Goal: Task Accomplishment & Management: Complete application form

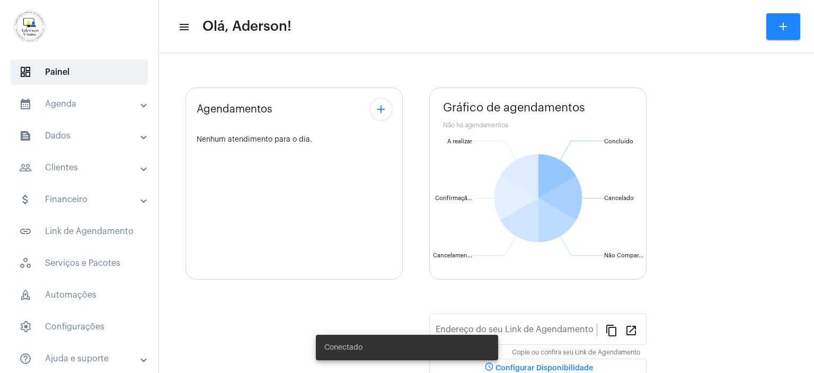
type input "[URL][DOMAIN_NAME]"
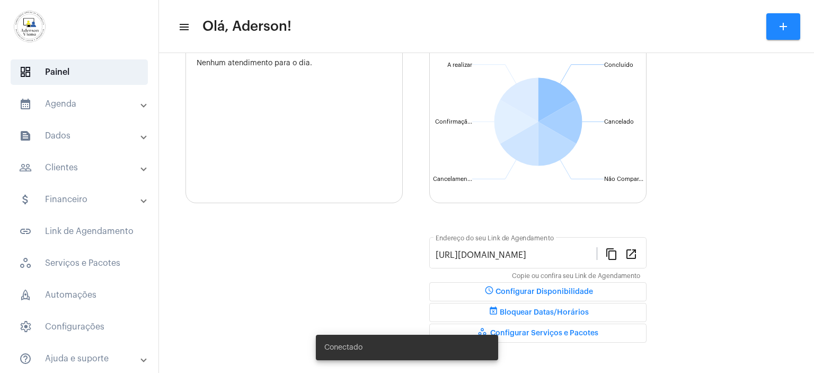
scroll to position [114, 0]
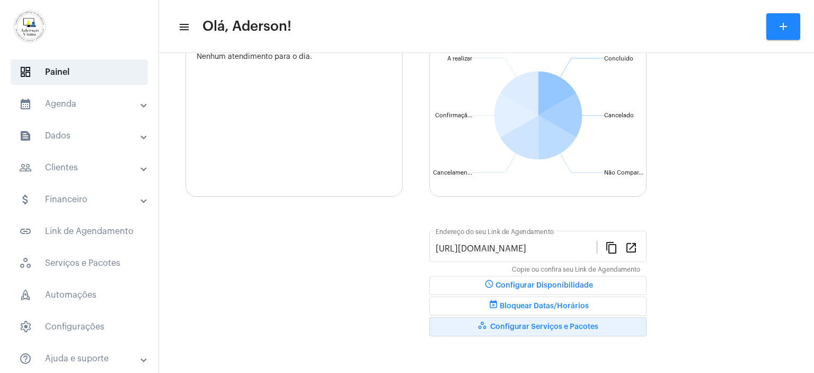
click at [552, 320] on button "workspaces_outlined Configurar Serviços e Pacotes" at bounding box center [537, 326] width 217 height 19
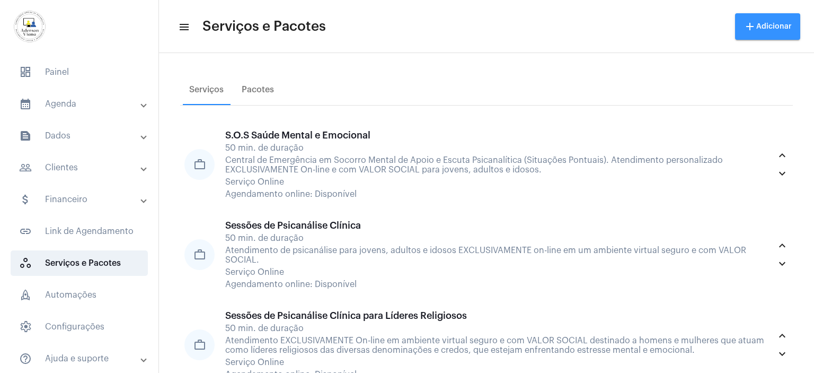
click at [765, 30] on button "add Adicionar" at bounding box center [767, 26] width 65 height 27
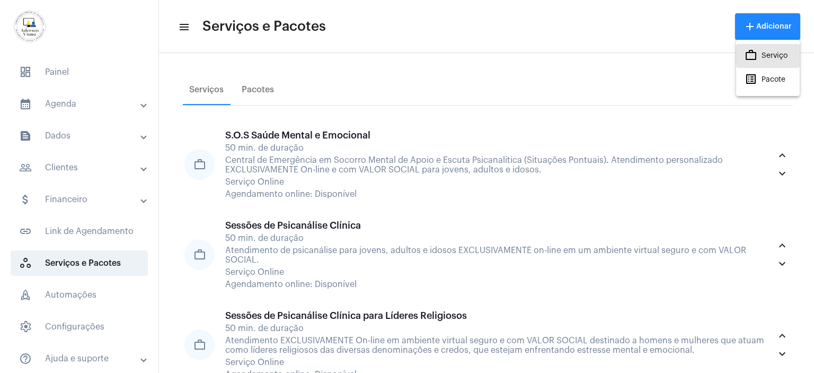
click at [777, 58] on span "work_outlined Serviço" at bounding box center [766, 55] width 43 height 19
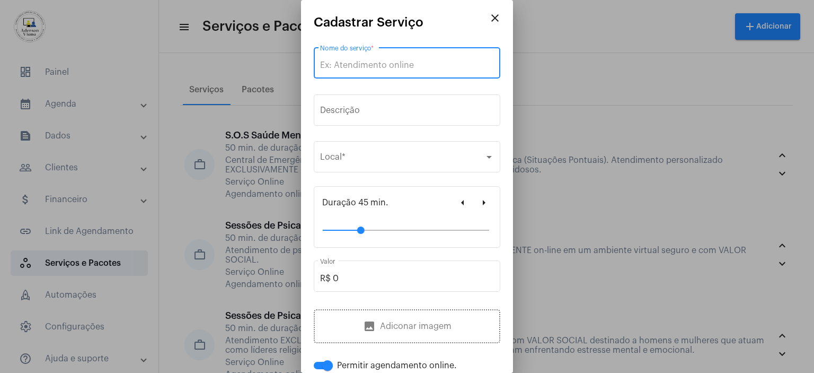
click at [328, 62] on input "Nome do serviço *" at bounding box center [407, 65] width 174 height 10
type input "a"
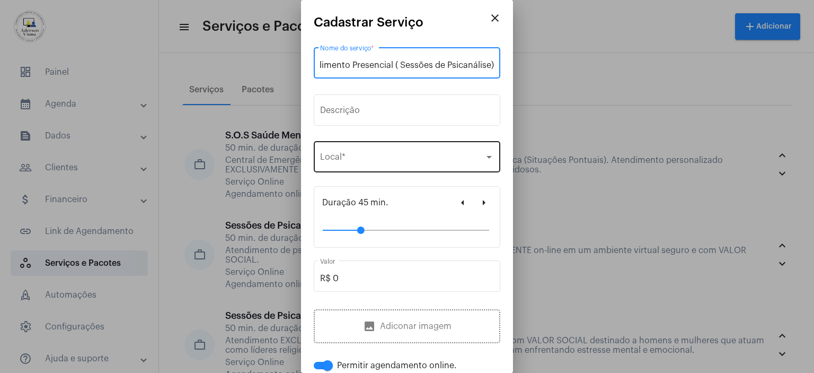
type input "Atendimento Presencial ( Sessões de Psicanálise)"
click at [484, 158] on div at bounding box center [489, 157] width 10 height 8
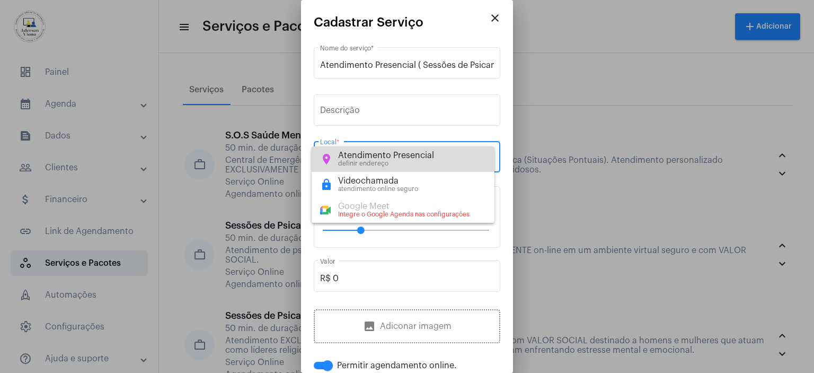
click at [414, 156] on div "Atendimento Presencial" at bounding box center [386, 156] width 96 height 10
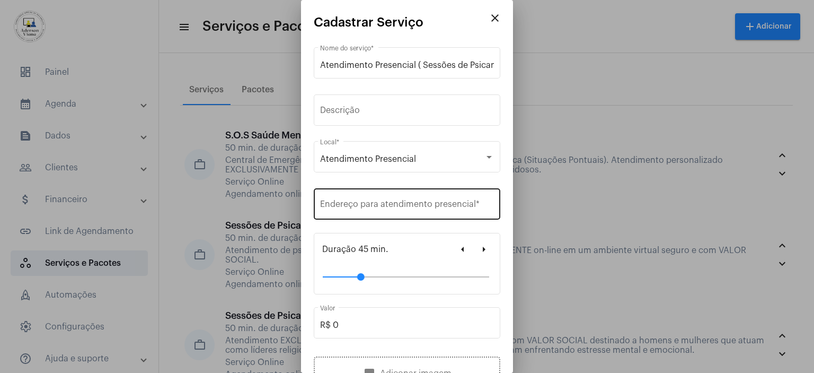
drag, startPoint x: 338, startPoint y: 199, endPoint x: 330, endPoint y: 200, distance: 7.5
click at [330, 200] on div "Endereço para atendimento presencial *" at bounding box center [407, 202] width 174 height 33
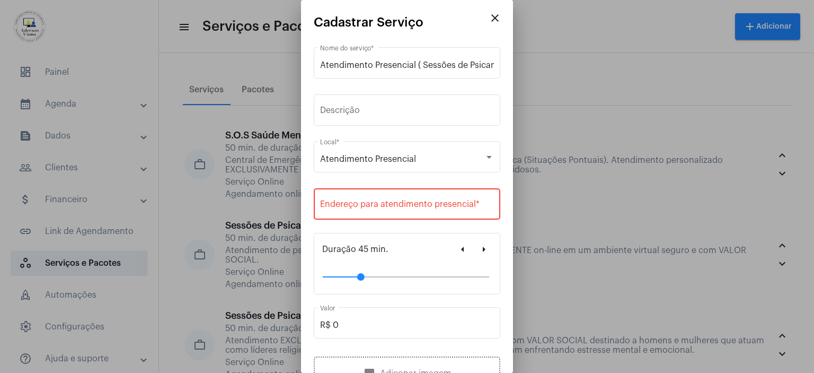
click at [330, 200] on div "Endereço para atendimento presencial *" at bounding box center [407, 202] width 174 height 33
drag, startPoint x: 329, startPoint y: 199, endPoint x: 321, endPoint y: 201, distance: 7.7
click at [321, 201] on input "Endereço para atendimento presencial *" at bounding box center [407, 206] width 174 height 10
paste input "[STREET_ADDRESS] (esquina com o Laboratório [PERSON_NAME] – Av. [DATE])"
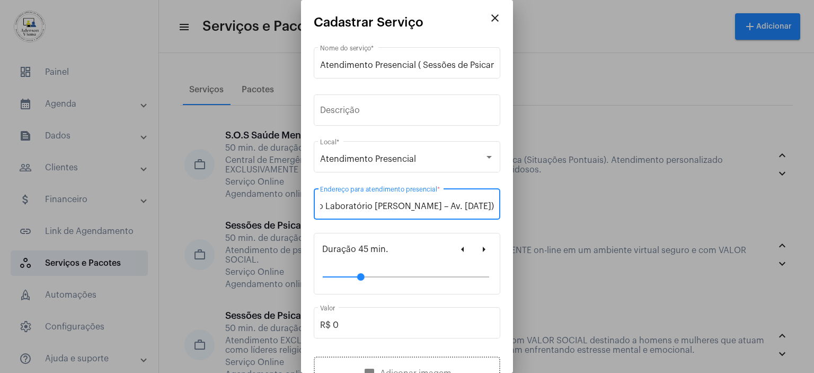
type input "[STREET_ADDRESS] (esquina com o Laboratório [PERSON_NAME] – Av. [DATE])"
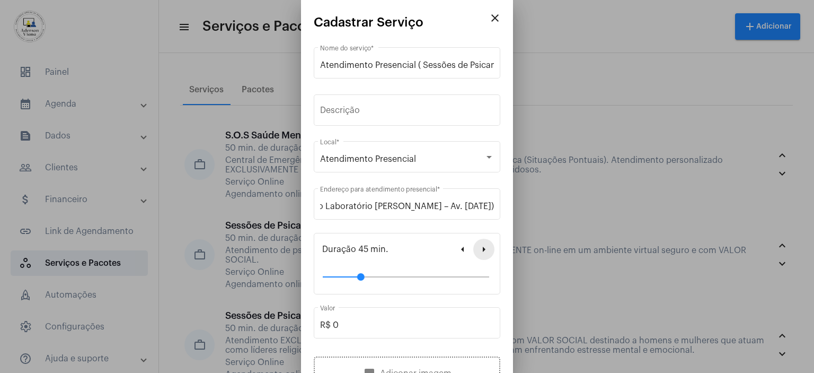
scroll to position [0, 0]
click at [478, 250] on mat-icon "arrow_right" at bounding box center [484, 249] width 13 height 13
click at [457, 249] on mat-icon "arrow_left" at bounding box center [462, 249] width 13 height 13
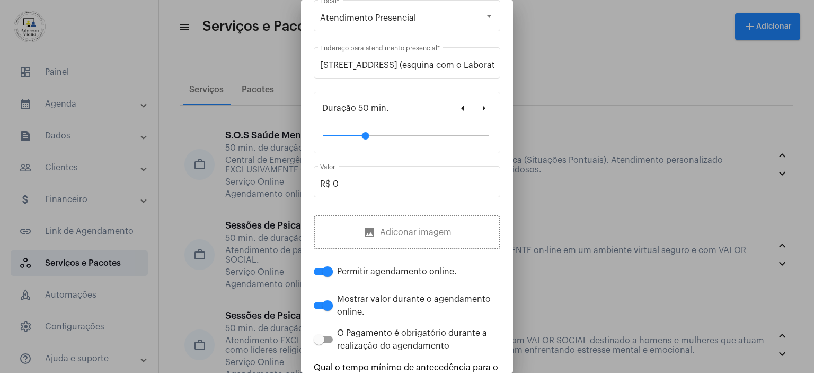
scroll to position [159, 0]
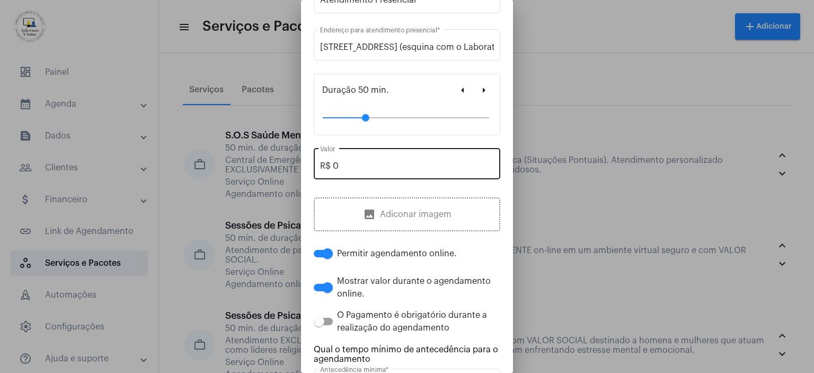
click at [337, 165] on input "R$ 0" at bounding box center [407, 166] width 174 height 10
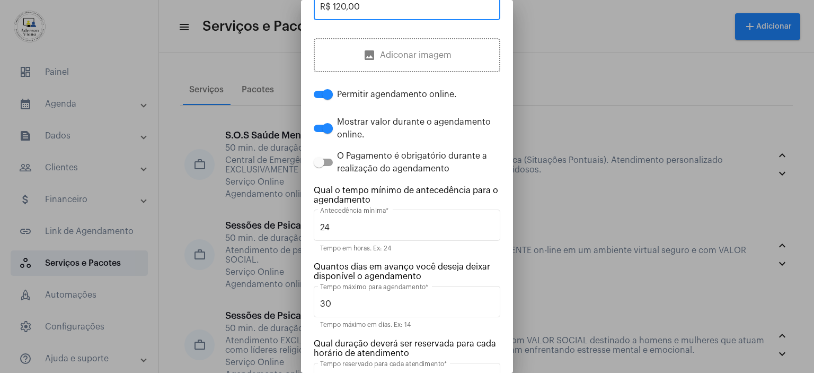
scroll to position [401, 0]
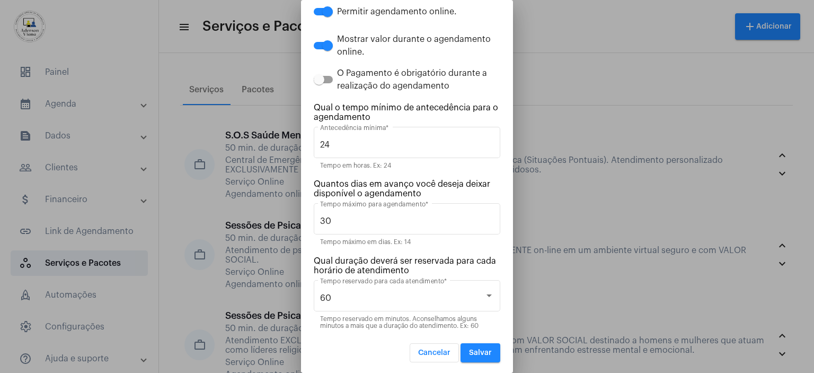
type input "R$ 120,00"
click at [469, 352] on span "Salvar" at bounding box center [480, 352] width 23 height 7
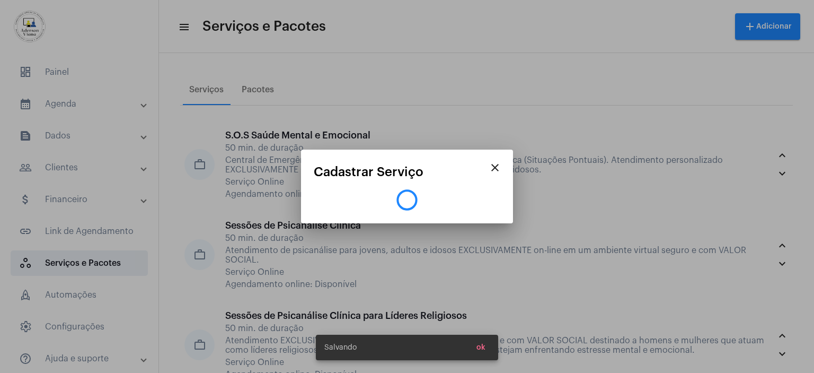
scroll to position [0, 0]
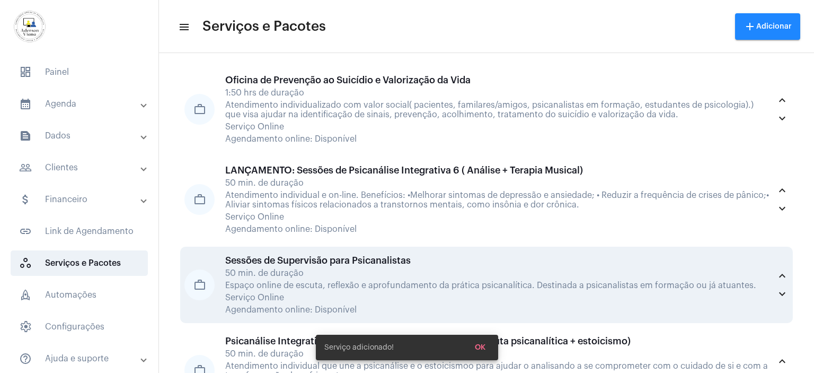
scroll to position [1975, 0]
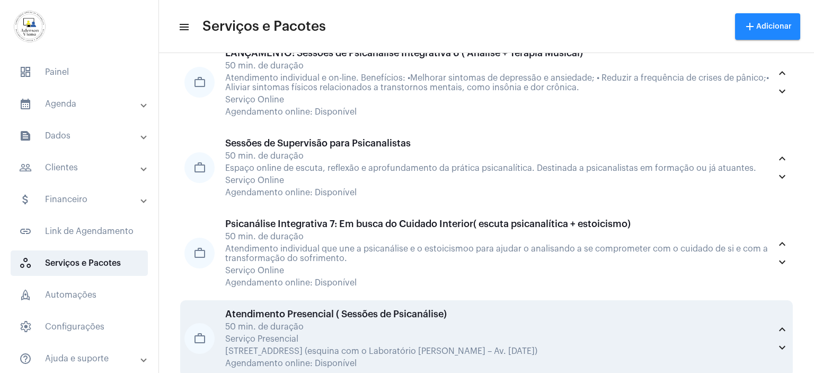
click at [420, 322] on div "50 min. de duração" at bounding box center [497, 327] width 545 height 10
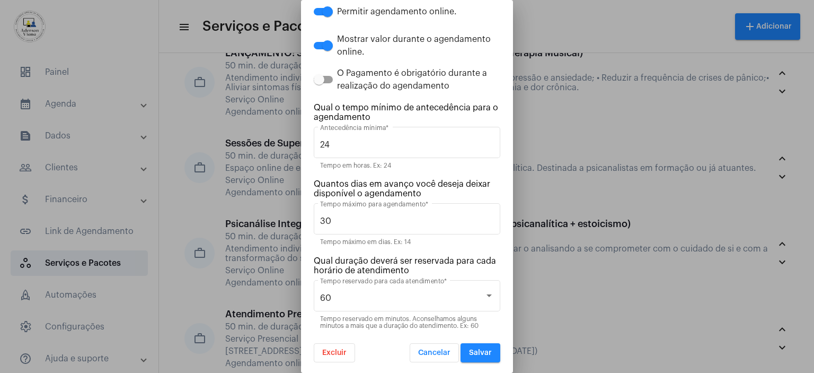
scroll to position [348, 0]
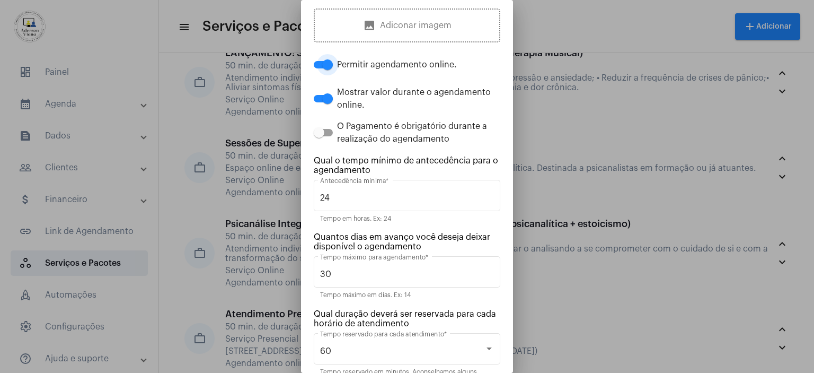
click at [330, 63] on span at bounding box center [327, 64] width 11 height 11
click at [319, 68] on input "Permitir agendamento online." at bounding box center [319, 68] width 1 height 1
checkbox input "false"
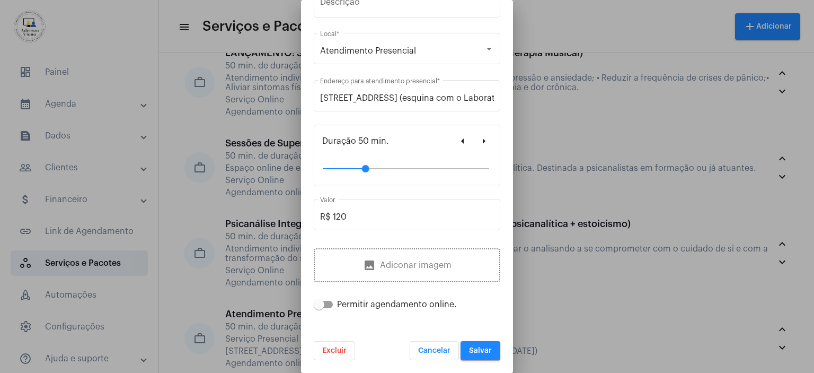
scroll to position [107, 0]
click at [473, 352] on span "Salvar" at bounding box center [480, 351] width 23 height 7
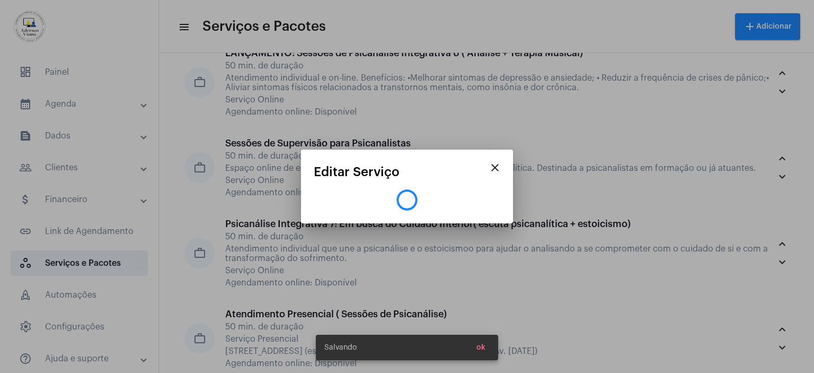
scroll to position [0, 0]
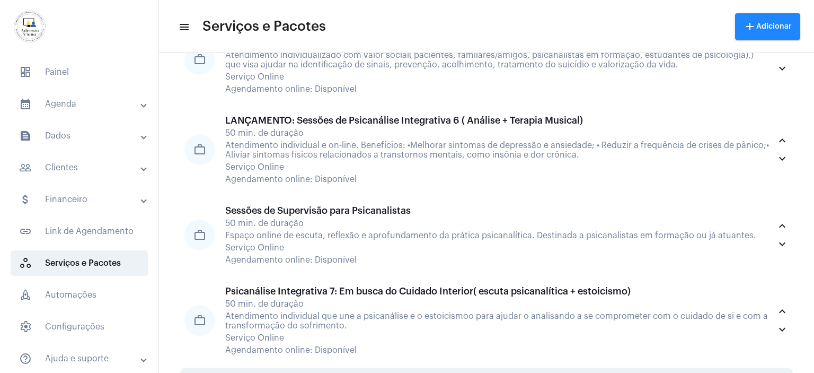
scroll to position [1975, 0]
